Goal: Navigation & Orientation: Find specific page/section

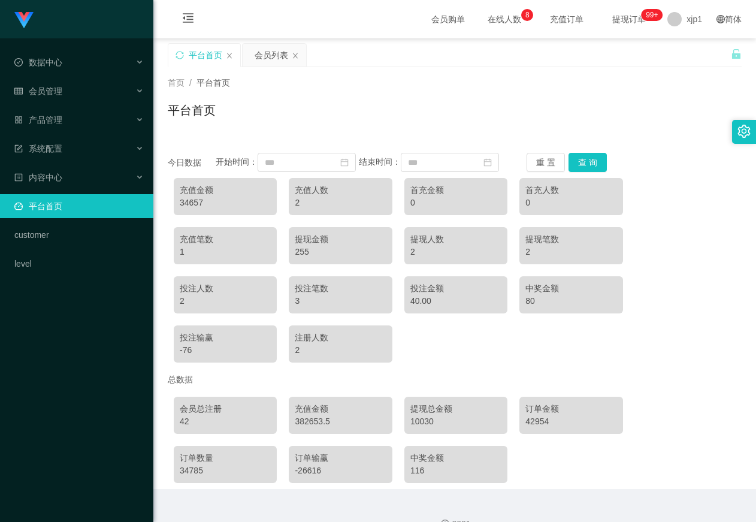
click at [120, 213] on link "平台首页" at bounding box center [78, 206] width 129 height 24
